Goal: Transaction & Acquisition: Purchase product/service

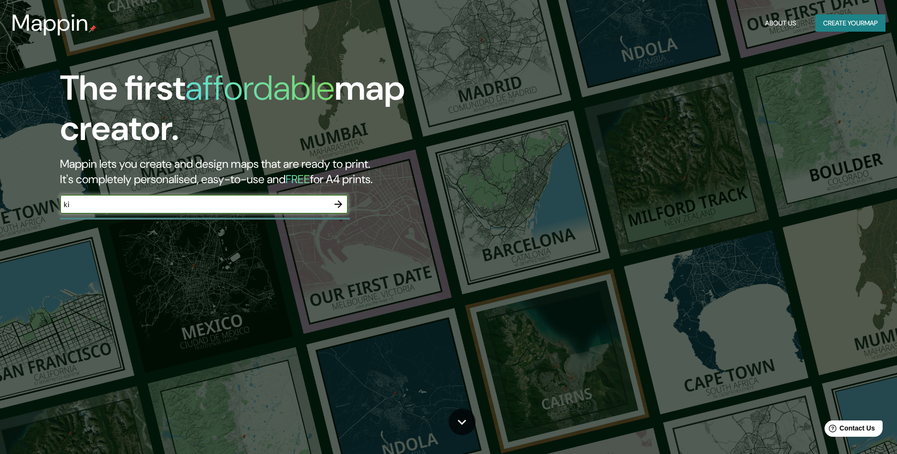
type input "k"
type input "N"
type input "[PERSON_NAME] [GEOGRAPHIC_DATA]"
click at [342, 206] on icon "button" at bounding box center [338, 205] width 12 height 12
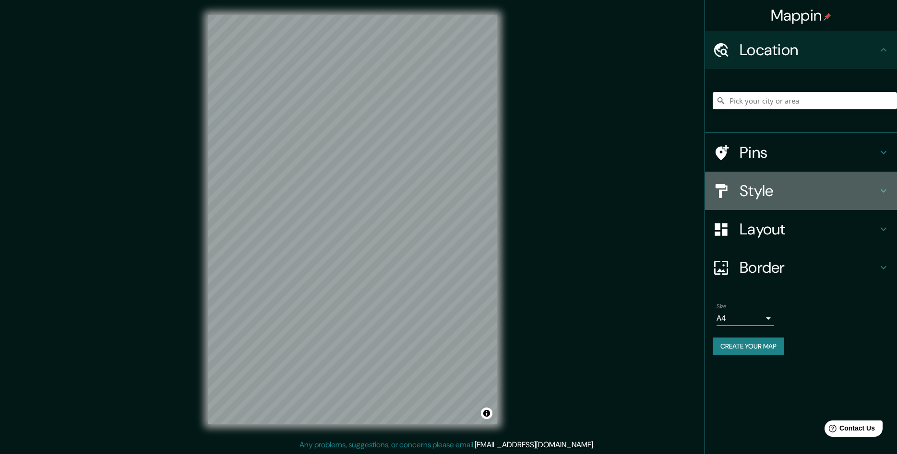
click at [811, 193] on h4 "Style" at bounding box center [808, 190] width 138 height 19
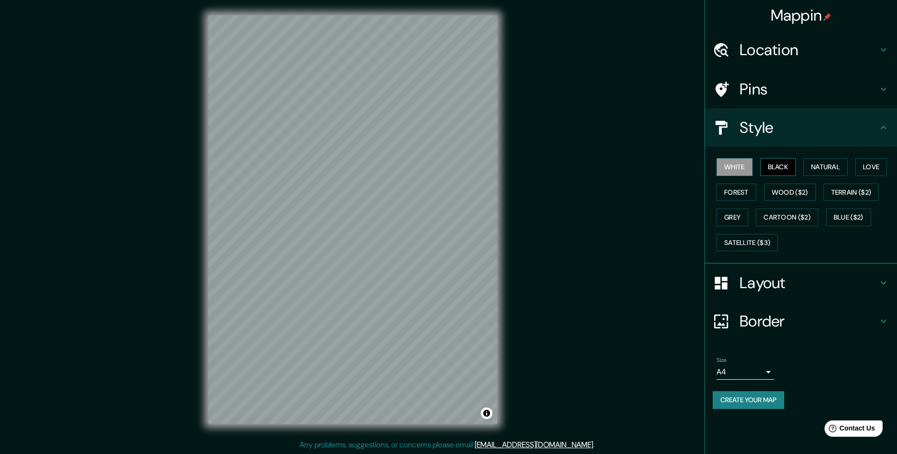
click at [777, 170] on button "Black" at bounding box center [778, 167] width 36 height 18
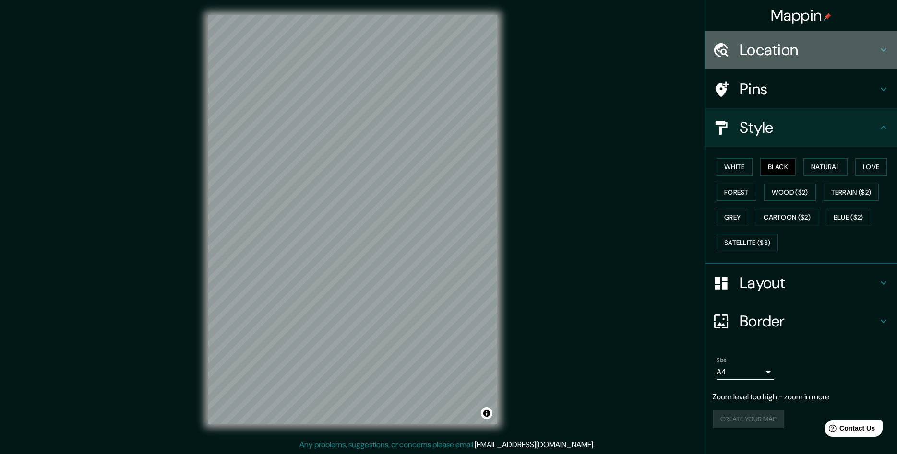
click at [776, 57] on h4 "Location" at bounding box center [808, 49] width 138 height 19
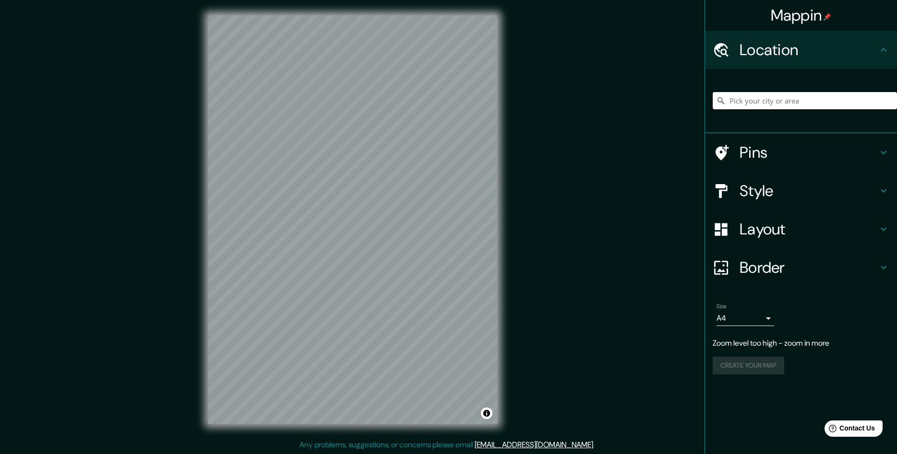
click at [769, 102] on input "Pick your city or area" at bounding box center [804, 100] width 184 height 17
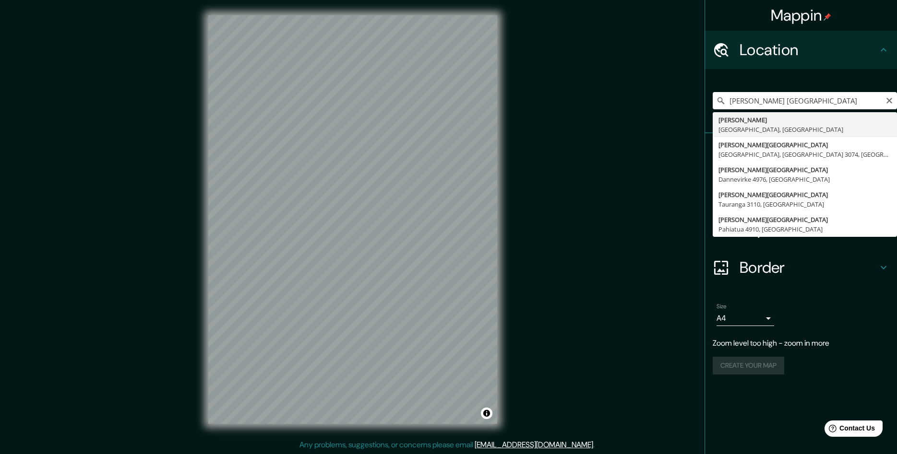
type input "[PERSON_NAME], [GEOGRAPHIC_DATA], [GEOGRAPHIC_DATA]"
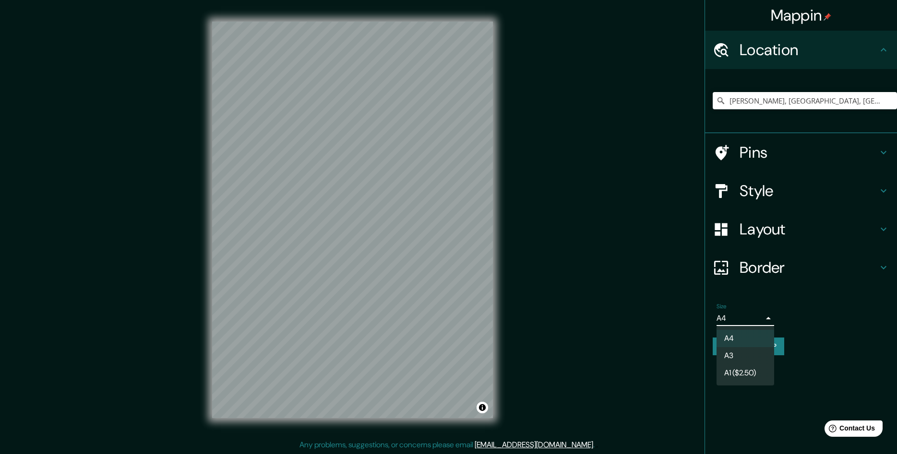
click at [771, 316] on body "Mappin Location [GEOGRAPHIC_DATA], [GEOGRAPHIC_DATA], [GEOGRAPHIC_DATA] Pins St…" at bounding box center [448, 227] width 897 height 454
click at [771, 316] on div at bounding box center [448, 227] width 897 height 454
click at [759, 265] on h4 "Border" at bounding box center [808, 267] width 138 height 19
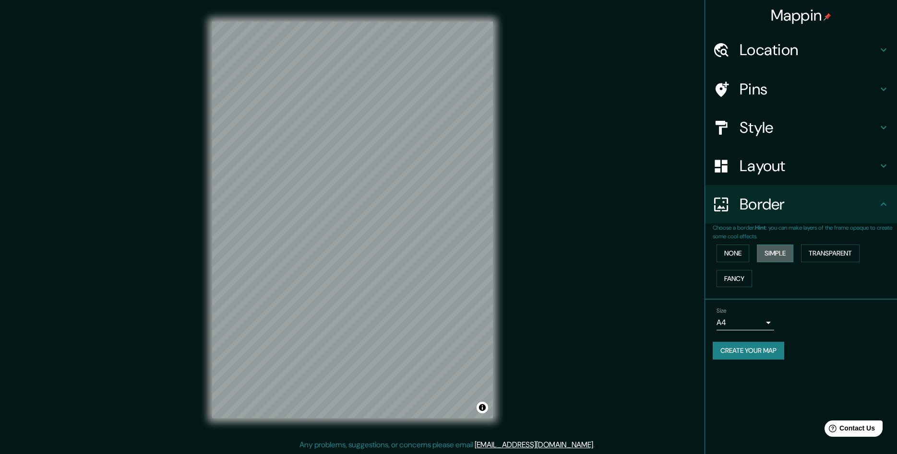
click at [774, 254] on button "Simple" at bounding box center [775, 254] width 36 height 18
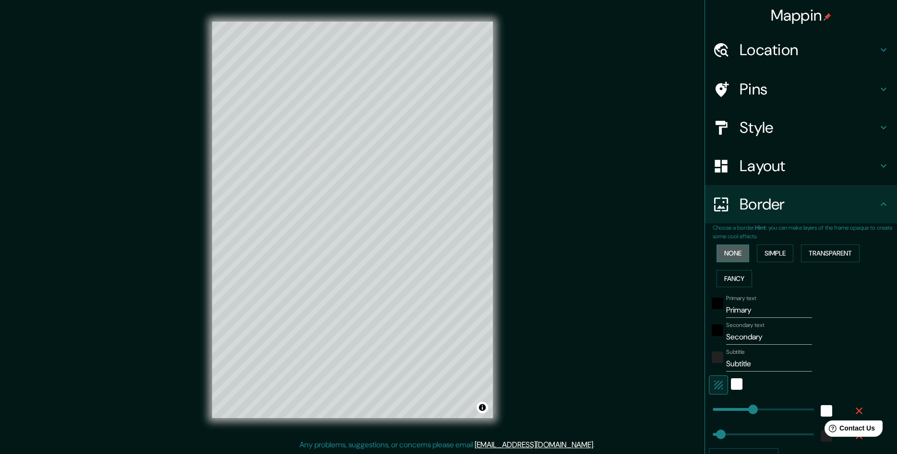
click at [740, 255] on button "None" at bounding box center [732, 254] width 33 height 18
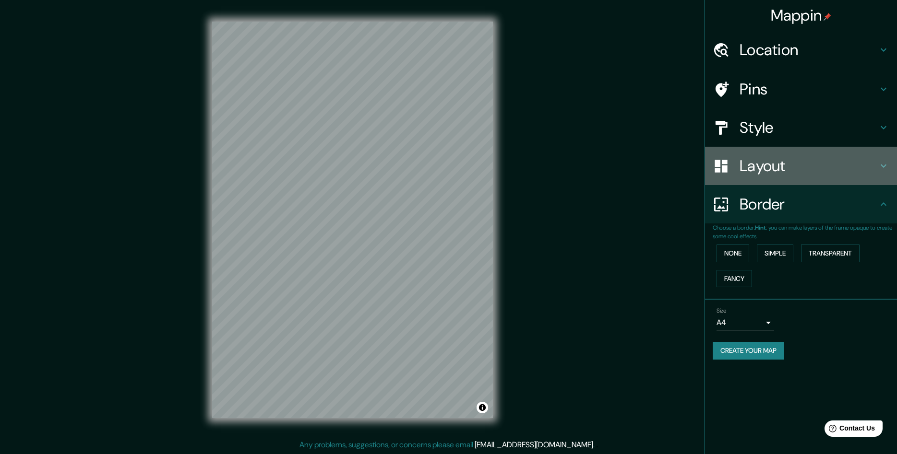
click at [820, 174] on h4 "Layout" at bounding box center [808, 165] width 138 height 19
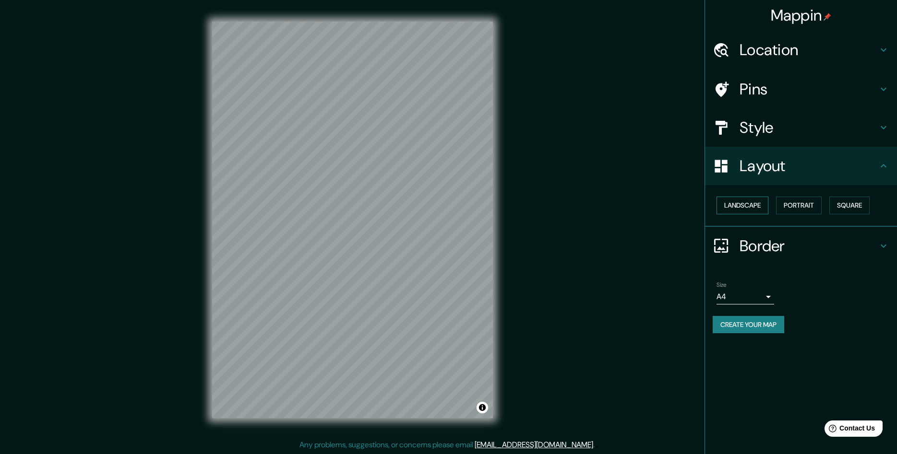
click at [757, 205] on button "Landscape" at bounding box center [742, 206] width 52 height 18
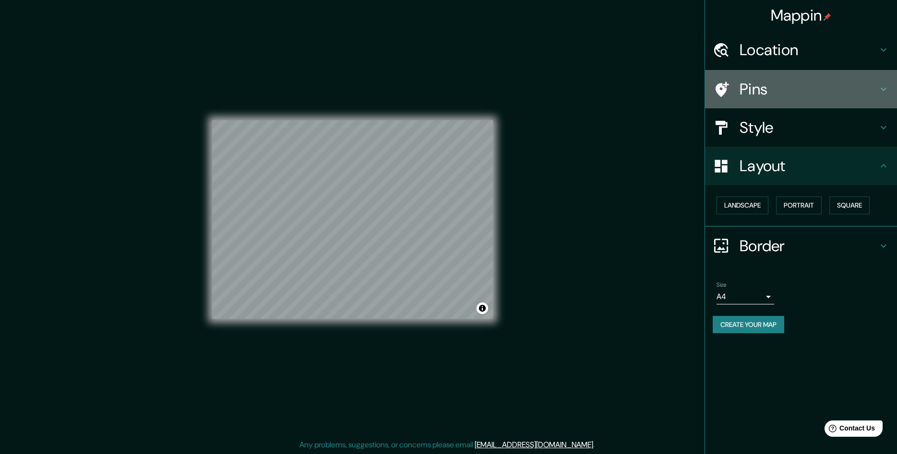
click at [883, 85] on icon at bounding box center [884, 89] width 12 height 12
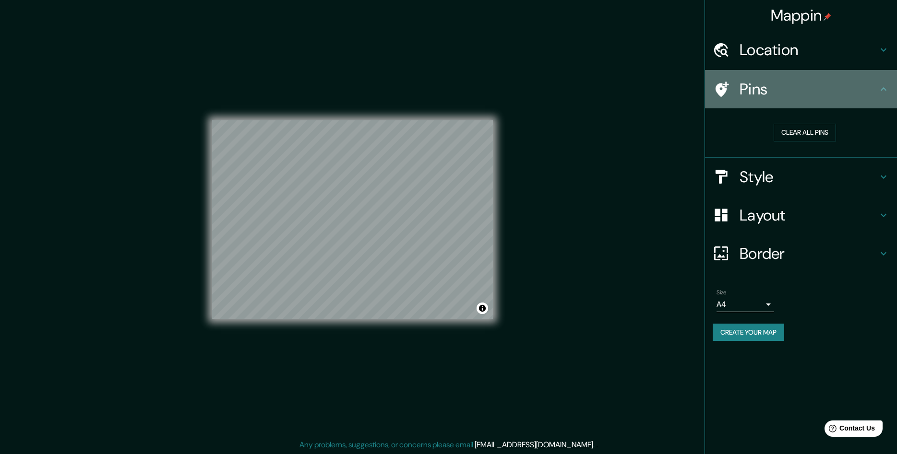
click at [883, 85] on icon at bounding box center [884, 89] width 12 height 12
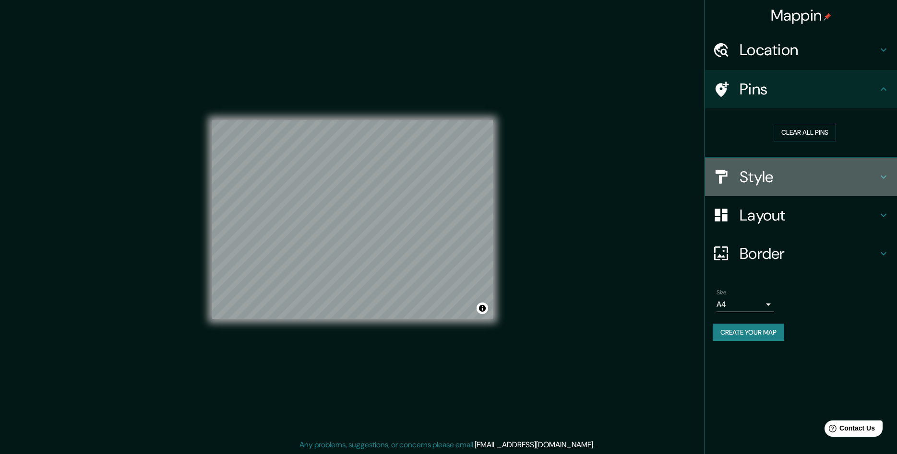
click at [880, 178] on icon at bounding box center [884, 177] width 12 height 12
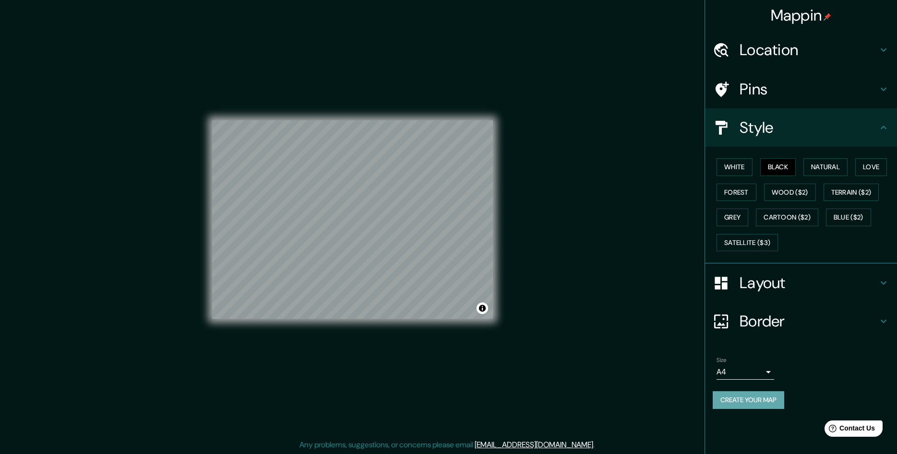
click at [741, 403] on button "Create your map" at bounding box center [747, 400] width 71 height 18
click at [750, 401] on button "Create your map" at bounding box center [747, 400] width 71 height 18
click at [748, 402] on button "Create your map" at bounding box center [747, 400] width 71 height 18
click at [661, 257] on div "Mappin Location [GEOGRAPHIC_DATA], [GEOGRAPHIC_DATA], [GEOGRAPHIC_DATA] Pins St…" at bounding box center [448, 227] width 897 height 455
click at [480, 311] on button "Toggle attribution" at bounding box center [482, 309] width 12 height 12
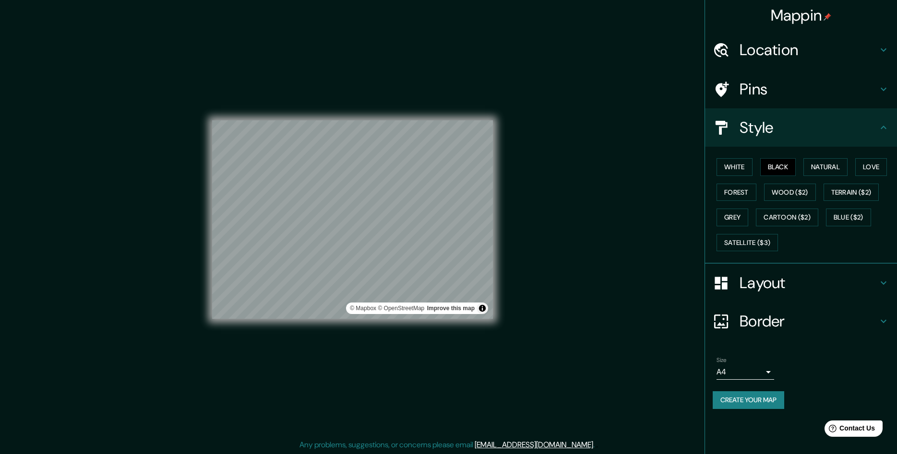
click at [557, 330] on div "Mappin Location [GEOGRAPHIC_DATA], [GEOGRAPHIC_DATA], [GEOGRAPHIC_DATA] Pins St…" at bounding box center [448, 227] width 897 height 455
